Goal: Information Seeking & Learning: Learn about a topic

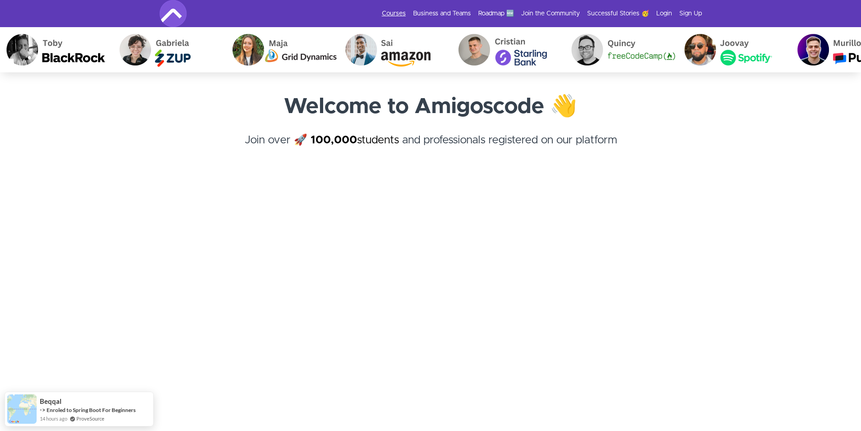
click at [395, 12] on link "Courses" at bounding box center [394, 13] width 24 height 9
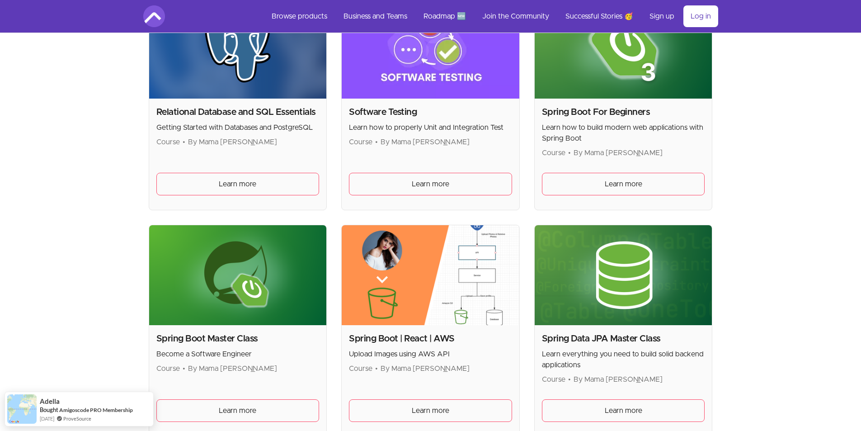
scroll to position [2392, 0]
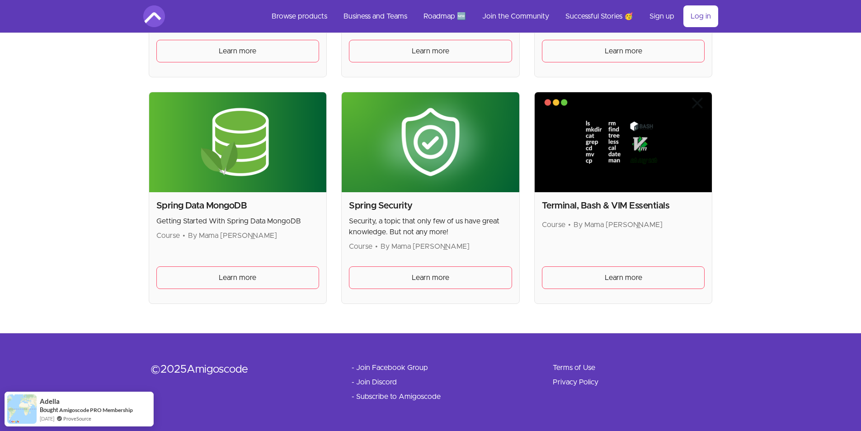
drag, startPoint x: 487, startPoint y: 248, endPoint x: 381, endPoint y: 251, distance: 105.8
click at [381, 251] on p "Course • By Mama Samba Braima Nelson" at bounding box center [430, 246] width 163 height 11
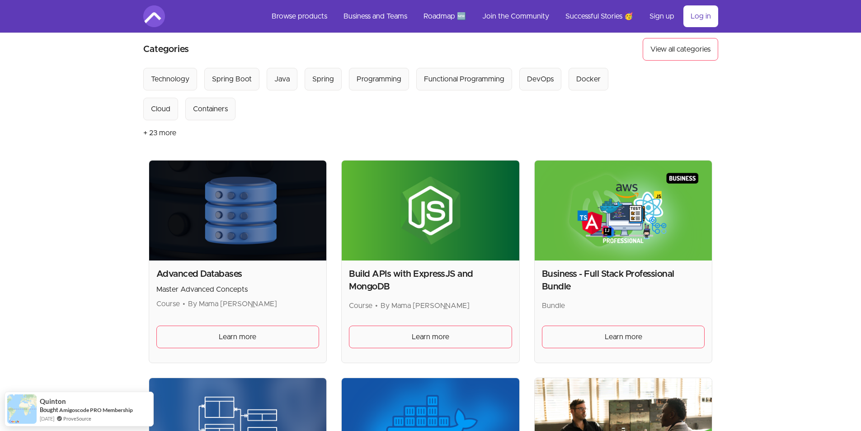
scroll to position [0, 0]
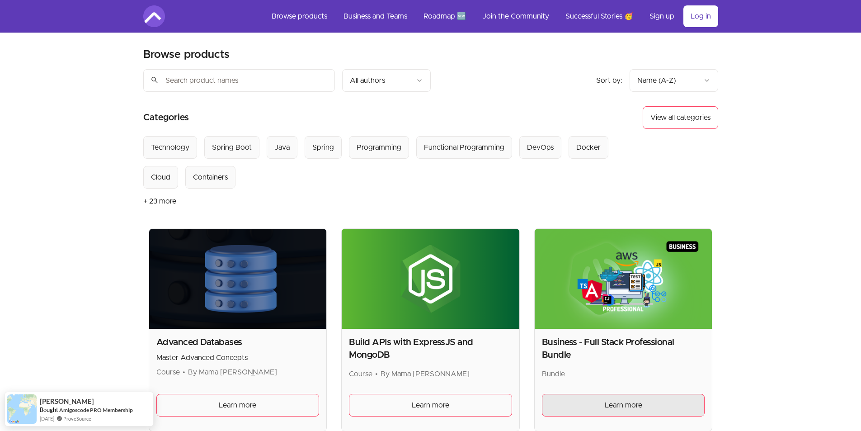
click at [636, 407] on span "Learn more" at bounding box center [622, 404] width 37 height 11
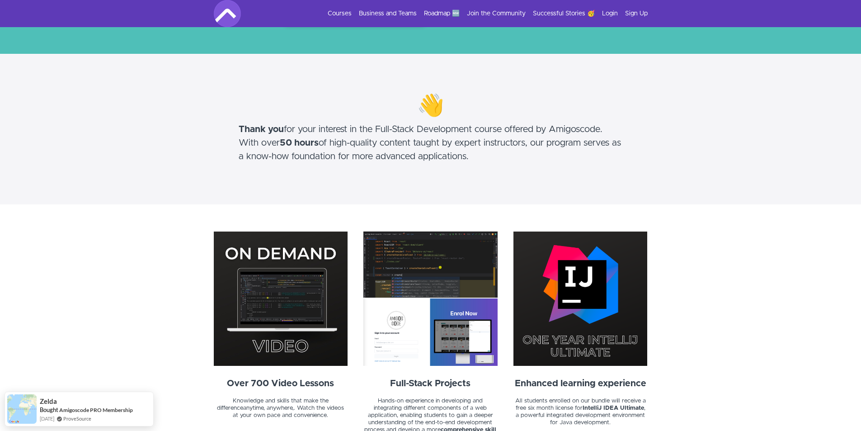
scroll to position [45, 0]
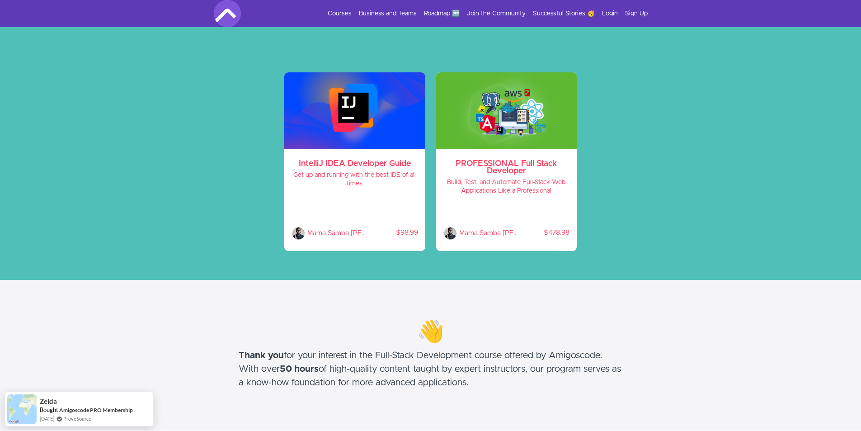
click at [336, 4] on div "Courses Business and Teams Roadmap 🆕 Join the Community Successful Stories 🥳 Lo…" at bounding box center [431, 13] width 434 height 27
click at [338, 18] on div "Courses Business and Teams Roadmap 🆕 Join the Community Successful Stories 🥳 Lo…" at bounding box center [431, 13] width 434 height 27
click at [338, 17] on link "Courses" at bounding box center [340, 13] width 24 height 9
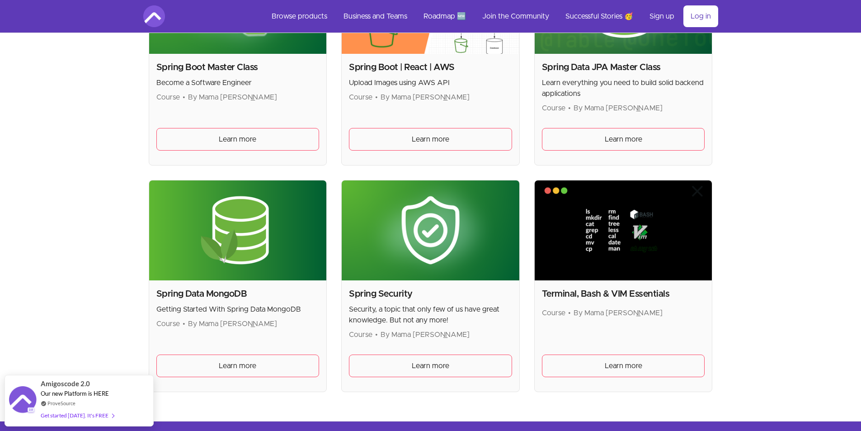
scroll to position [2349, 0]
